Goal: Task Accomplishment & Management: Use online tool/utility

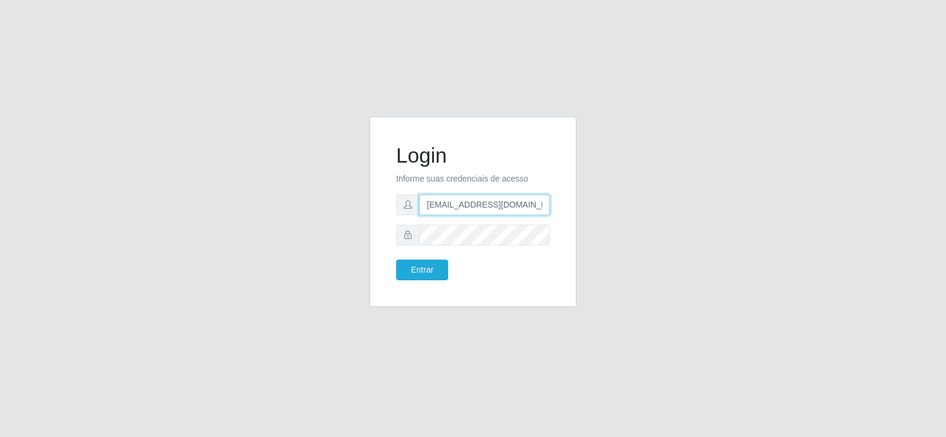
drag, startPoint x: 515, startPoint y: 209, endPoint x: 322, endPoint y: 216, distance: 193.5
click at [324, 219] on div "Login Informe suas credenciais de acesso [EMAIL_ADDRESS][DOMAIN_NAME] Entrar" at bounding box center [473, 219] width 674 height 205
type input "[DOMAIN_NAME]"
drag, startPoint x: 485, startPoint y: 207, endPoint x: 400, endPoint y: 208, distance: 84.6
click at [400, 208] on div "[DOMAIN_NAME]" at bounding box center [473, 205] width 154 height 21
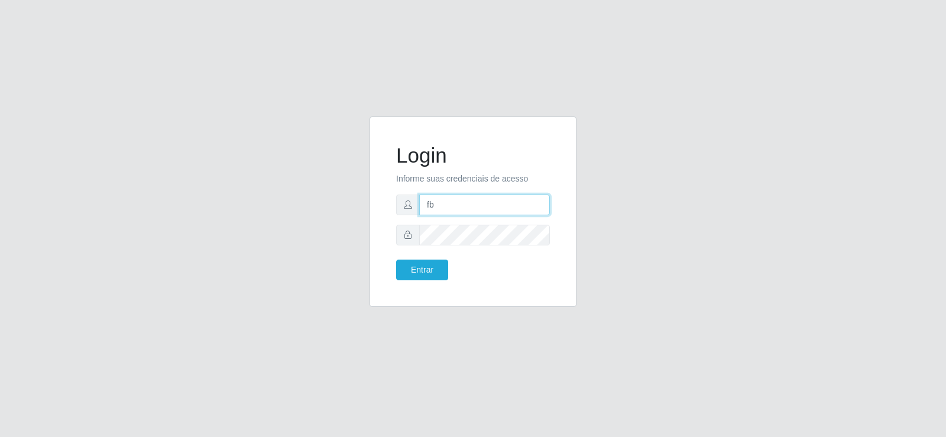
type input "[EMAIL_ADDRESS][DOMAIN_NAME]"
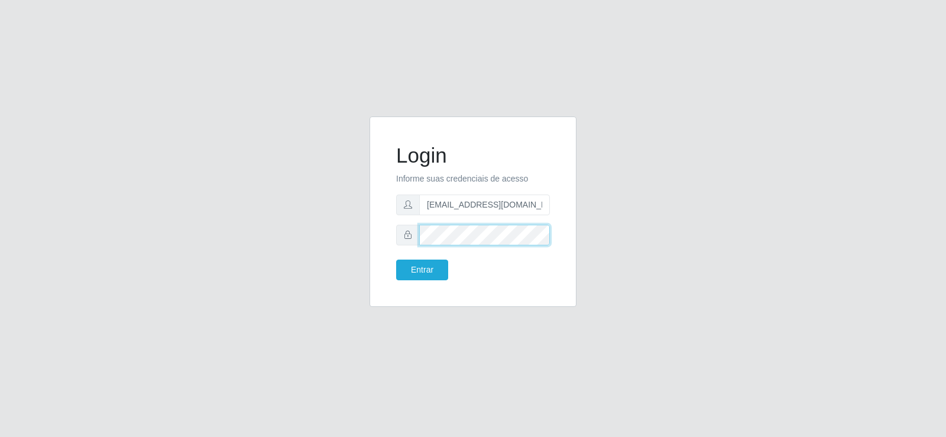
click at [393, 229] on div "Login Informe suas credenciais de acesso [EMAIL_ADDRESS][DOMAIN_NAME] Entrar" at bounding box center [472, 211] width 177 height 161
click at [416, 268] on button "Entrar" at bounding box center [422, 270] width 52 height 21
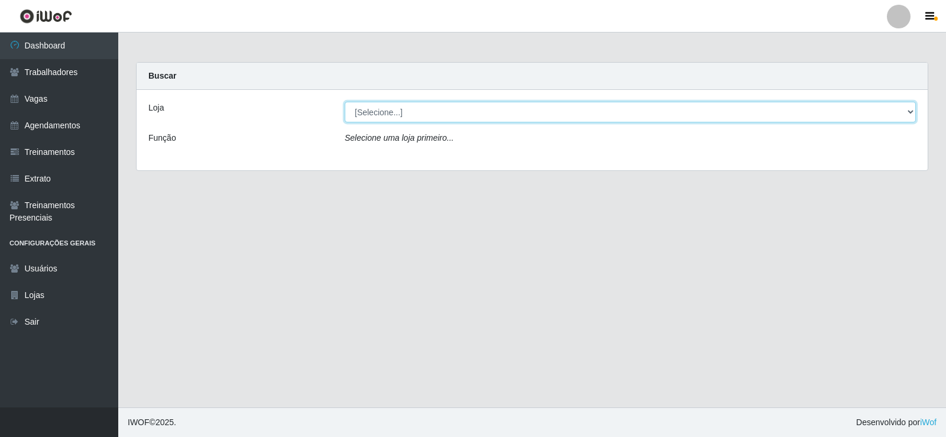
drag, startPoint x: 386, startPoint y: 114, endPoint x: 376, endPoint y: 121, distance: 12.3
click at [383, 114] on select "[Selecione...] Supermercado Tadeu - [GEOGRAPHIC_DATA]" at bounding box center [630, 112] width 571 height 21
select select "195"
click at [345, 102] on select "[Selecione...] Supermercado Tadeu - [GEOGRAPHIC_DATA]" at bounding box center [630, 112] width 571 height 21
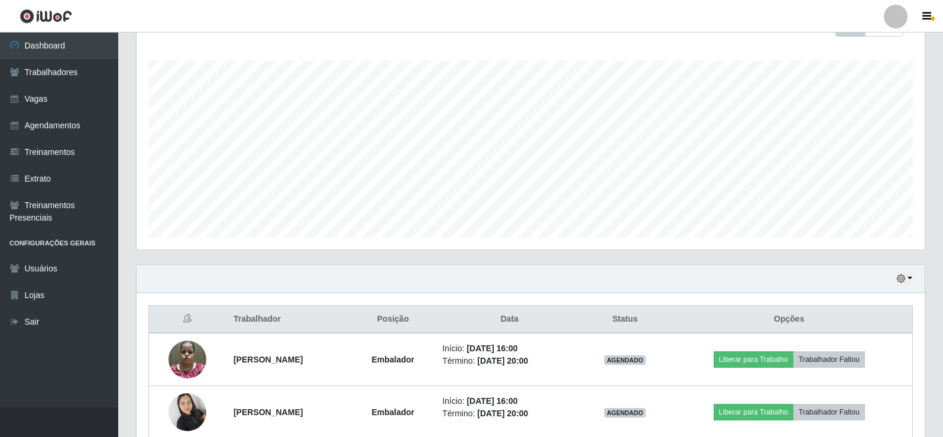
scroll to position [296, 0]
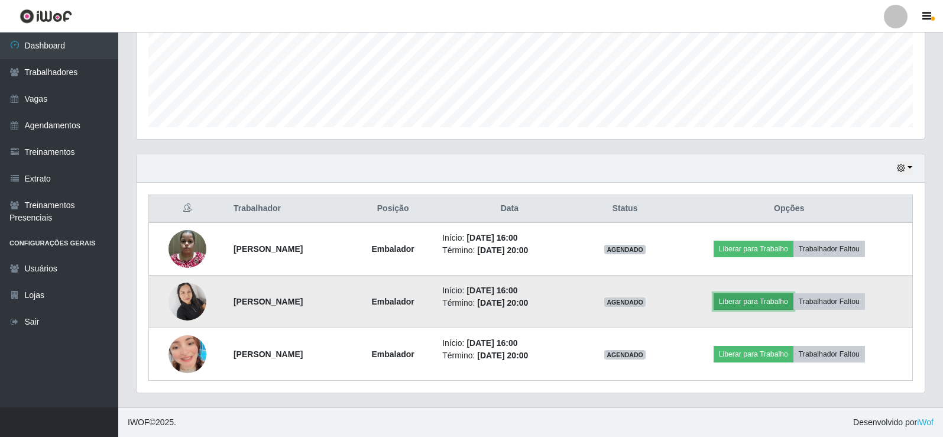
click at [782, 303] on button "Liberar para Trabalho" at bounding box center [754, 301] width 80 height 17
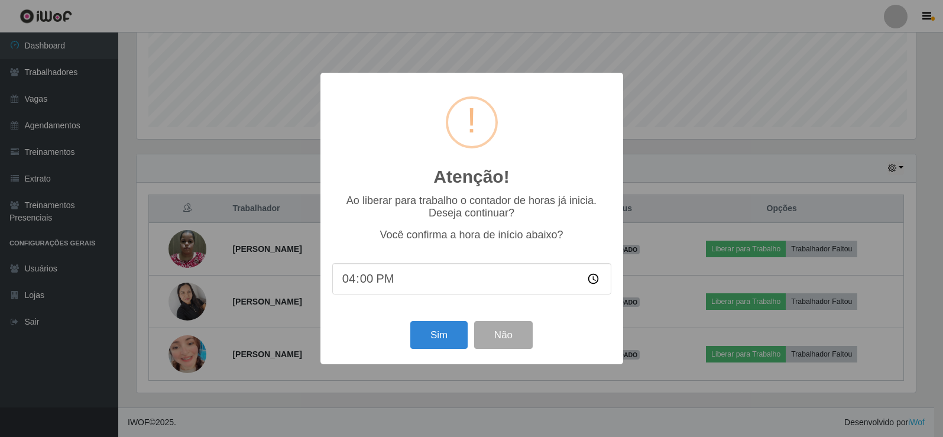
scroll to position [245, 782]
click at [432, 330] on button "Sim" at bounding box center [440, 335] width 57 height 28
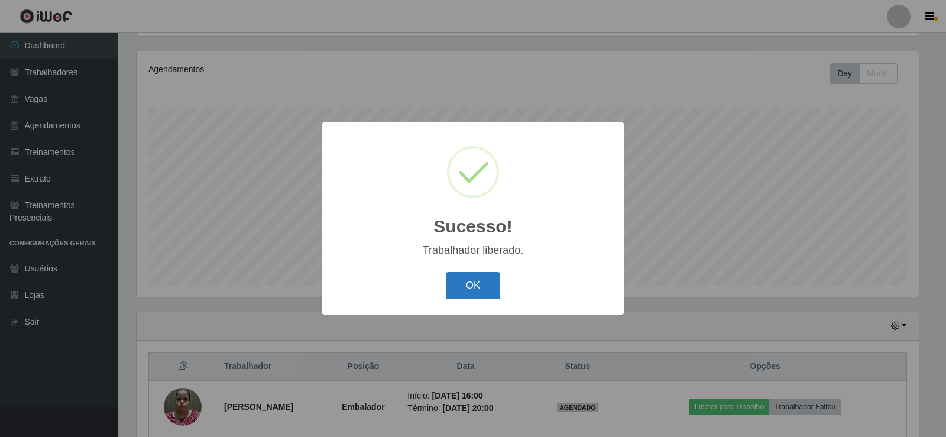
click at [458, 284] on button "OK" at bounding box center [473, 286] width 55 height 28
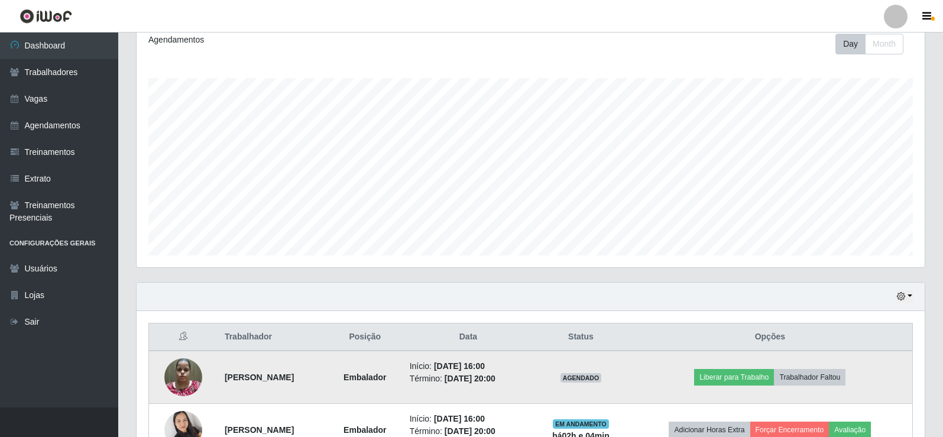
scroll to position [256, 0]
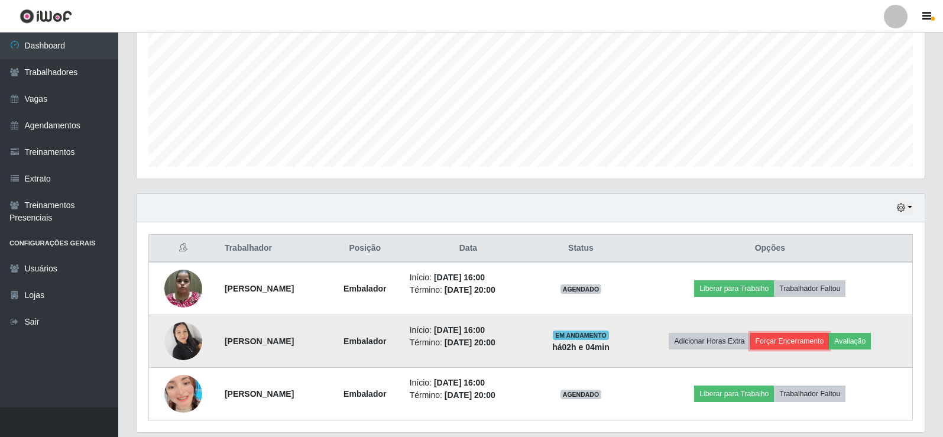
click at [791, 342] on button "Forçar Encerramento" at bounding box center [790, 341] width 79 height 17
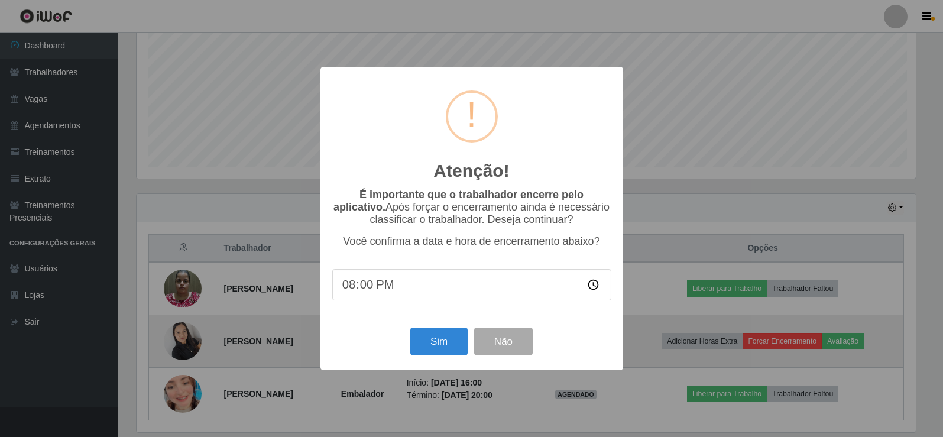
scroll to position [245, 782]
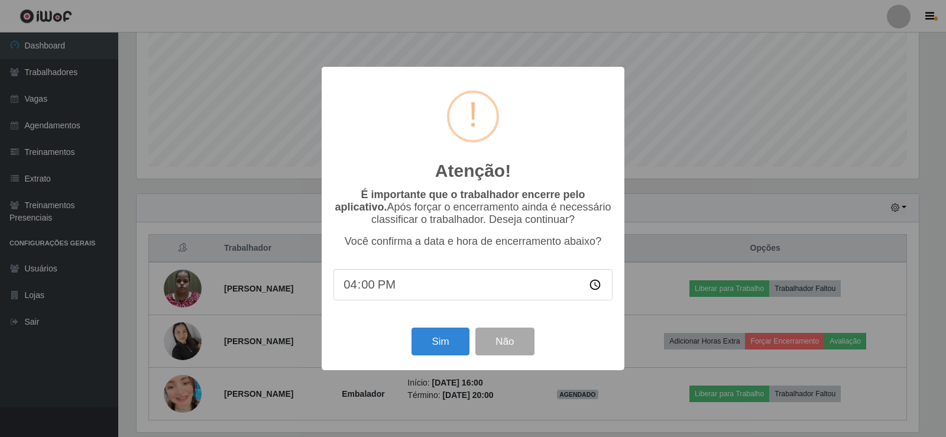
type input "16:01"
click at [442, 345] on button "Sim" at bounding box center [440, 342] width 57 height 28
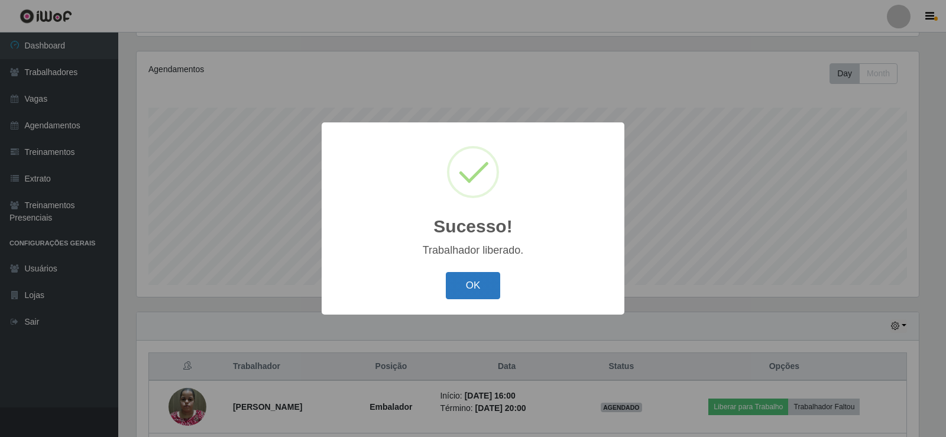
click at [480, 295] on button "OK" at bounding box center [473, 286] width 55 height 28
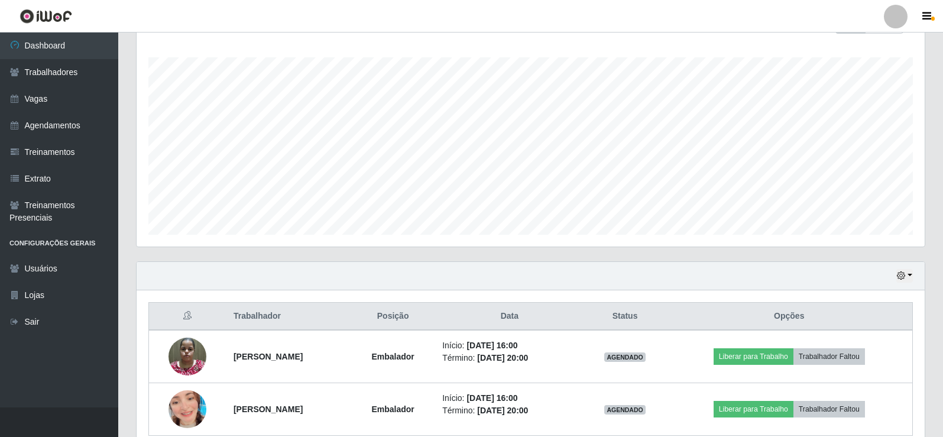
scroll to position [243, 0]
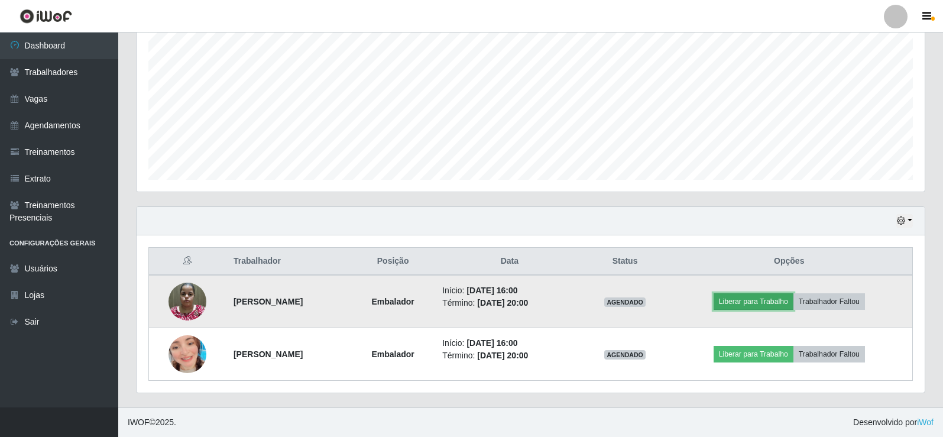
click at [739, 301] on button "Liberar para Trabalho" at bounding box center [754, 301] width 80 height 17
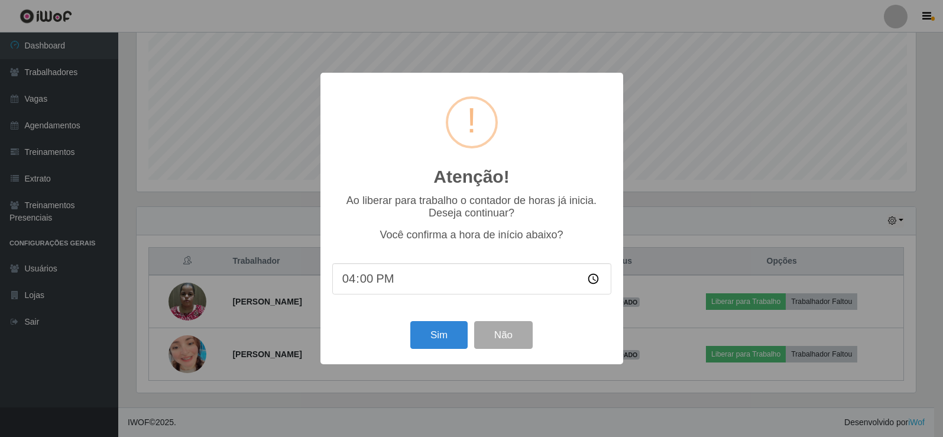
scroll to position [245, 782]
click at [431, 337] on button "Sim" at bounding box center [440, 335] width 57 height 28
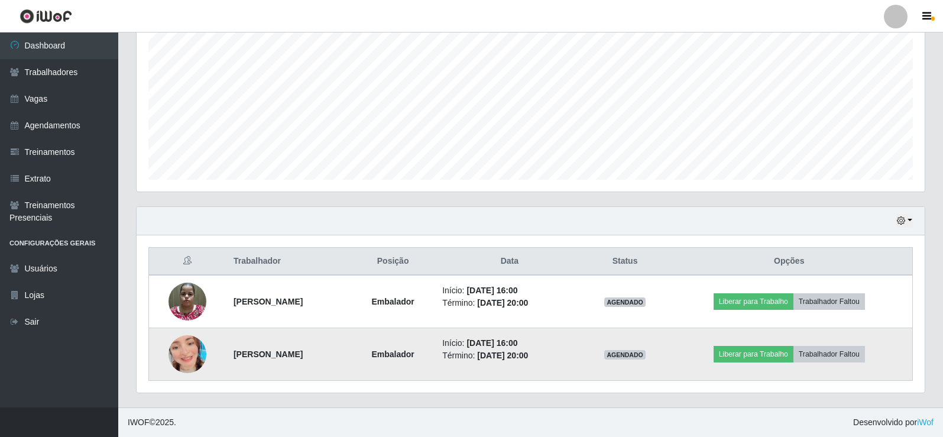
scroll to position [0, 0]
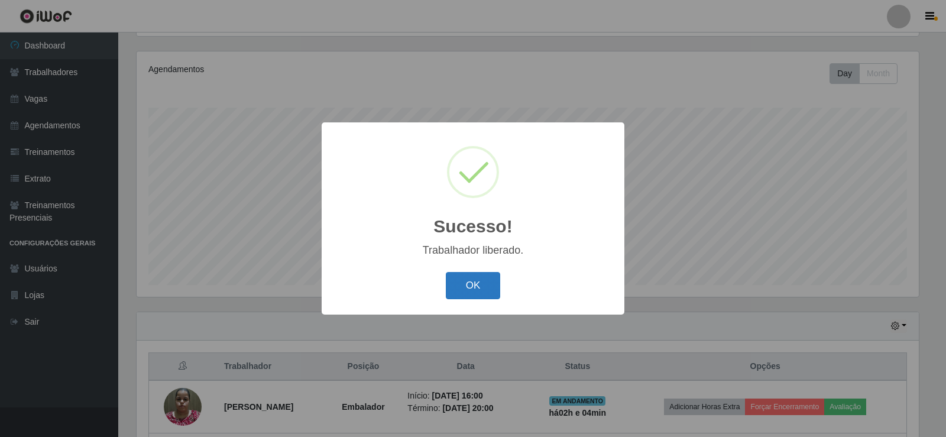
click at [476, 279] on button "OK" at bounding box center [473, 286] width 55 height 28
